Goal: Task Accomplishment & Management: Use online tool/utility

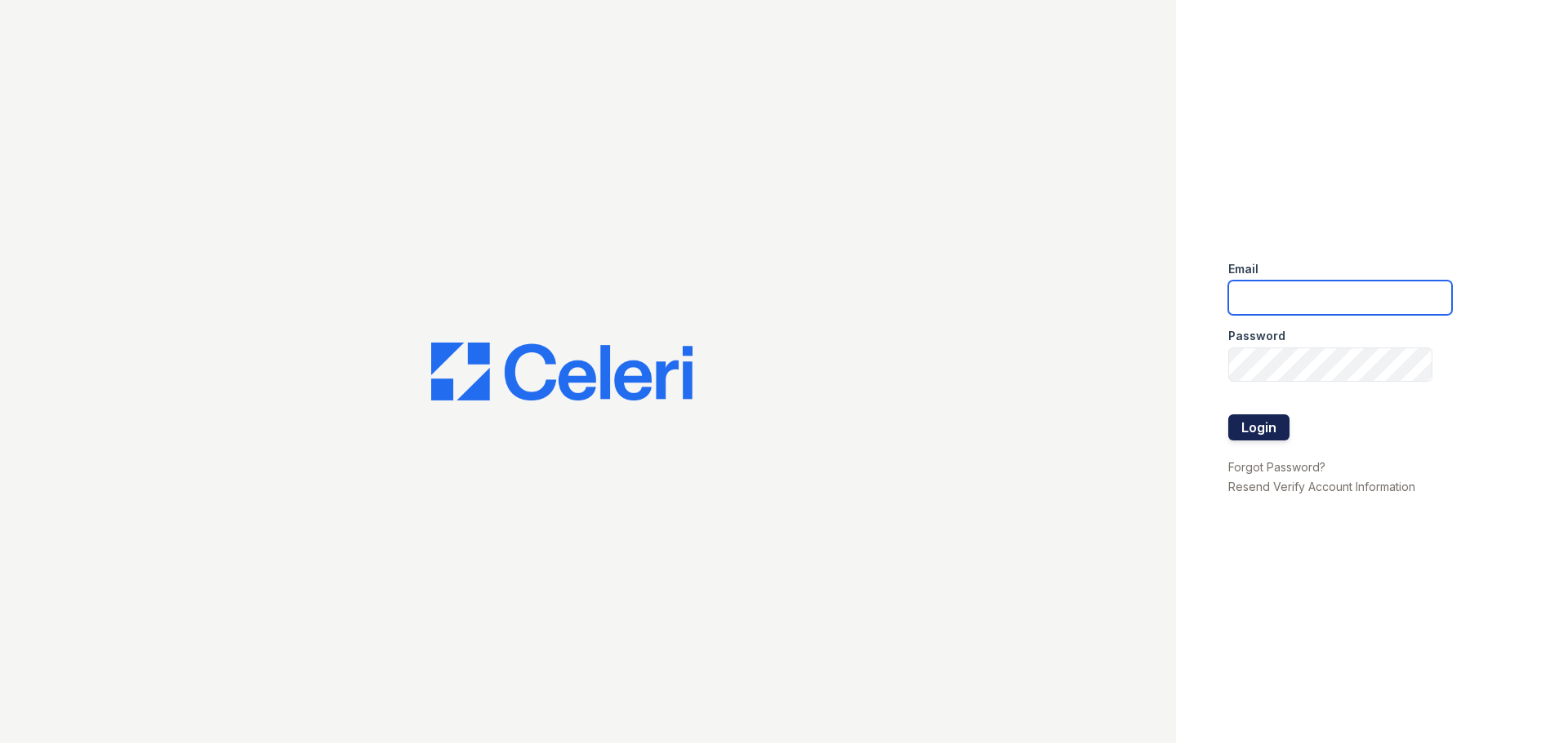
type input "[EMAIL_ADDRESS][DOMAIN_NAME]"
click at [1259, 433] on button "Login" at bounding box center [1258, 427] width 61 height 26
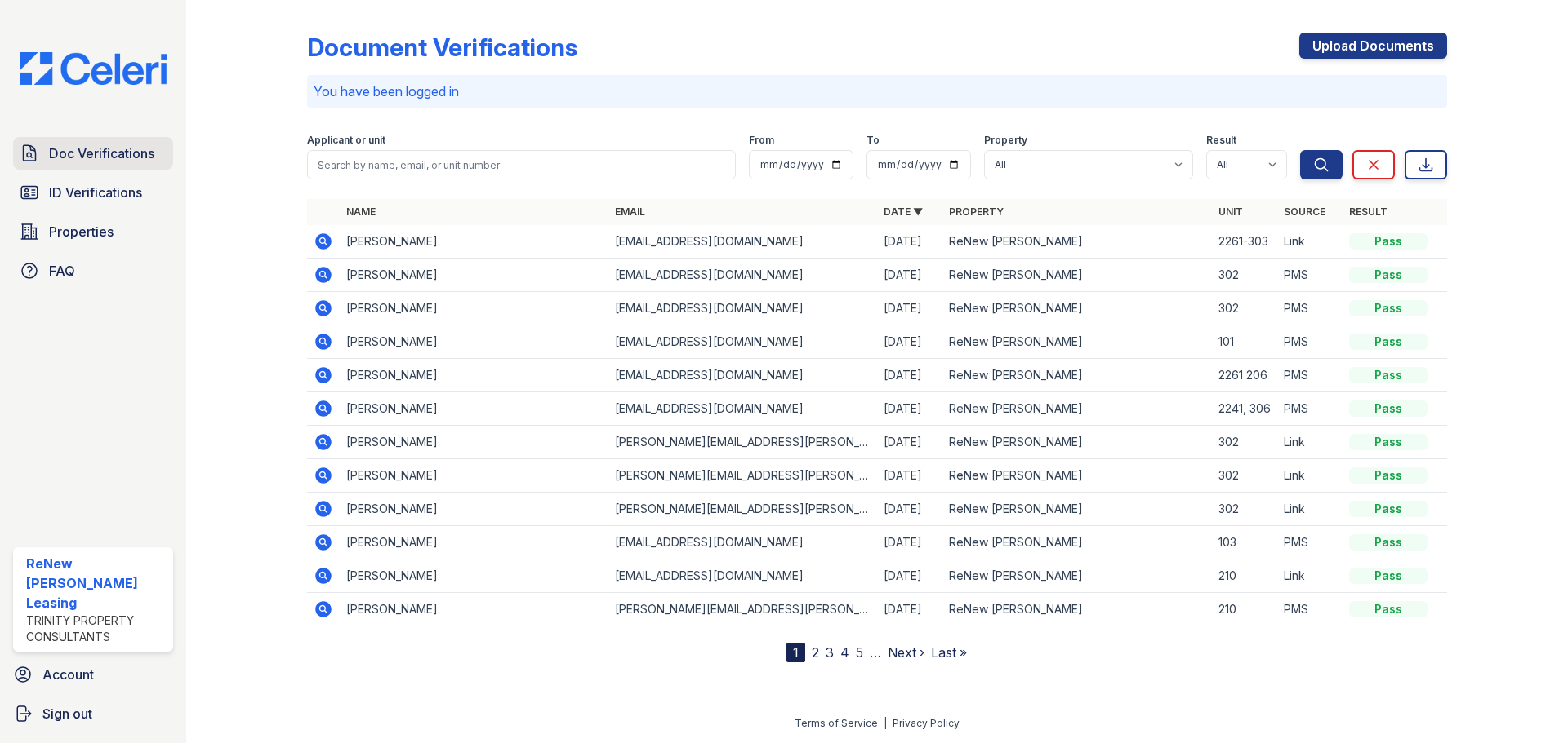
click at [95, 150] on span "Doc Verifications" at bounding box center [102, 153] width 105 height 19
